Goal: Transaction & Acquisition: Purchase product/service

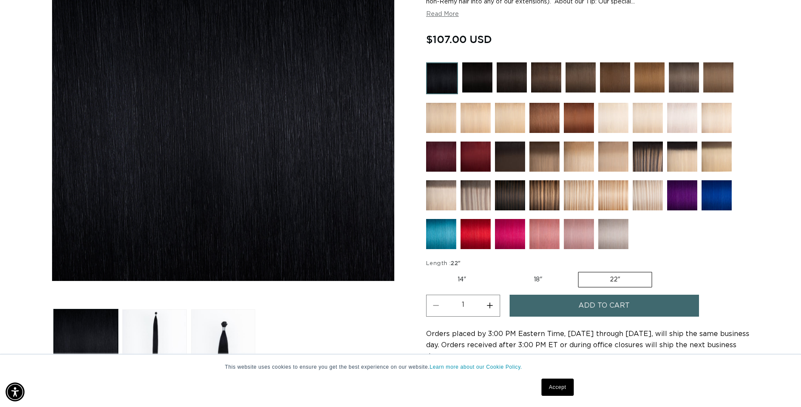
scroll to position [0, 1480]
click at [688, 153] on img at bounding box center [682, 157] width 30 height 30
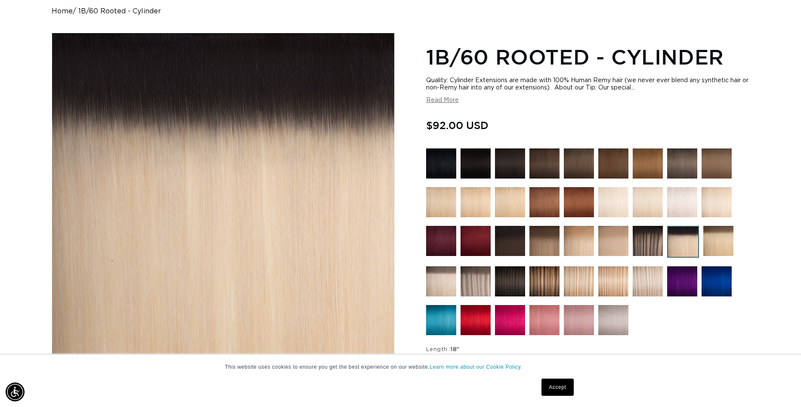
click at [686, 234] on img at bounding box center [683, 242] width 32 height 32
